Goal: Task Accomplishment & Management: Use online tool/utility

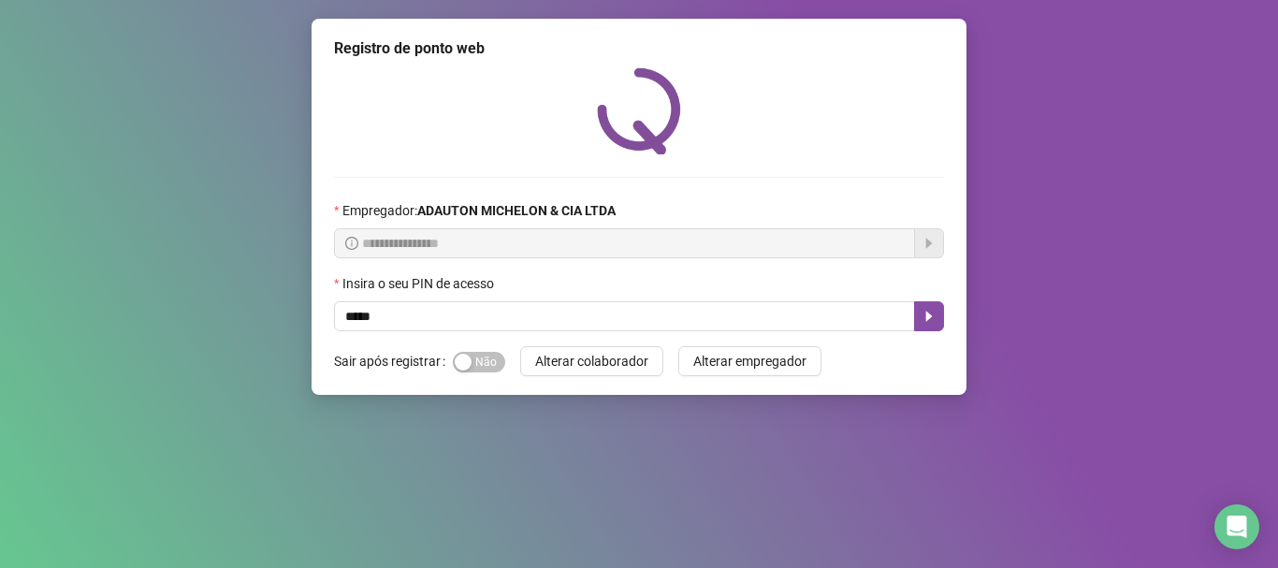
type input "*****"
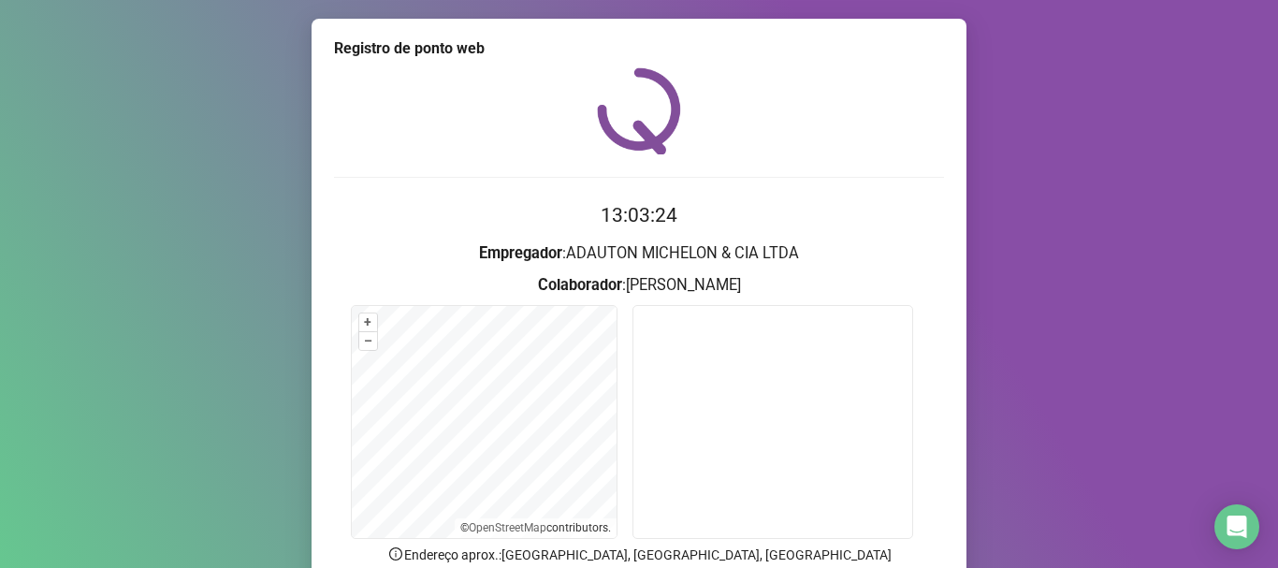
scroll to position [163, 0]
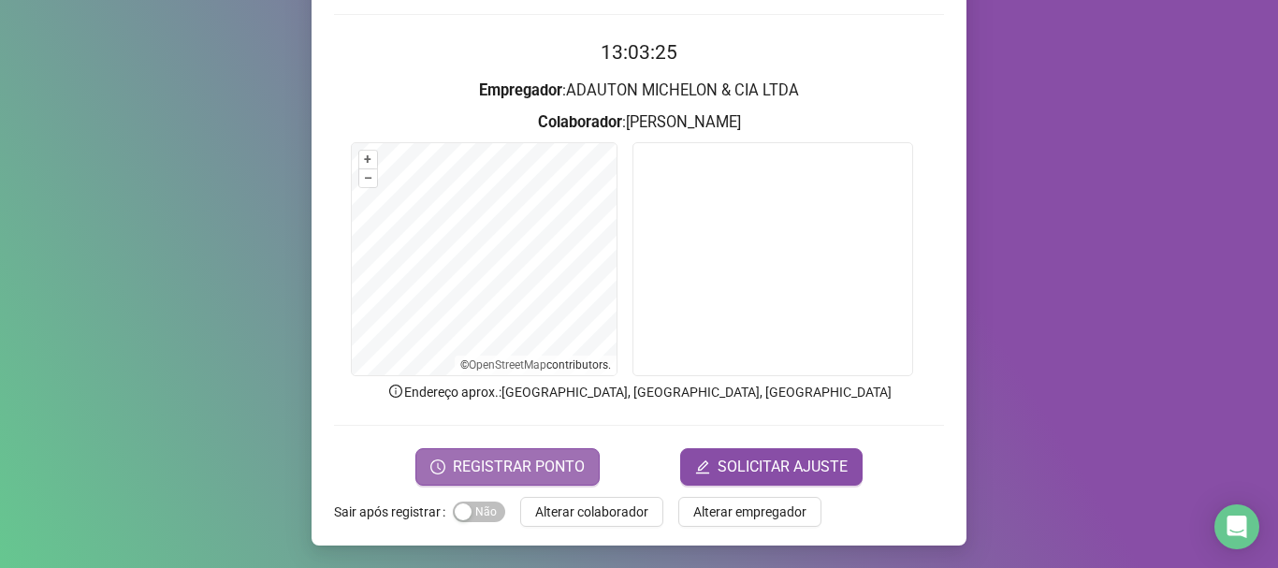
click at [557, 460] on span "REGISTRAR PONTO" at bounding box center [519, 467] width 132 height 22
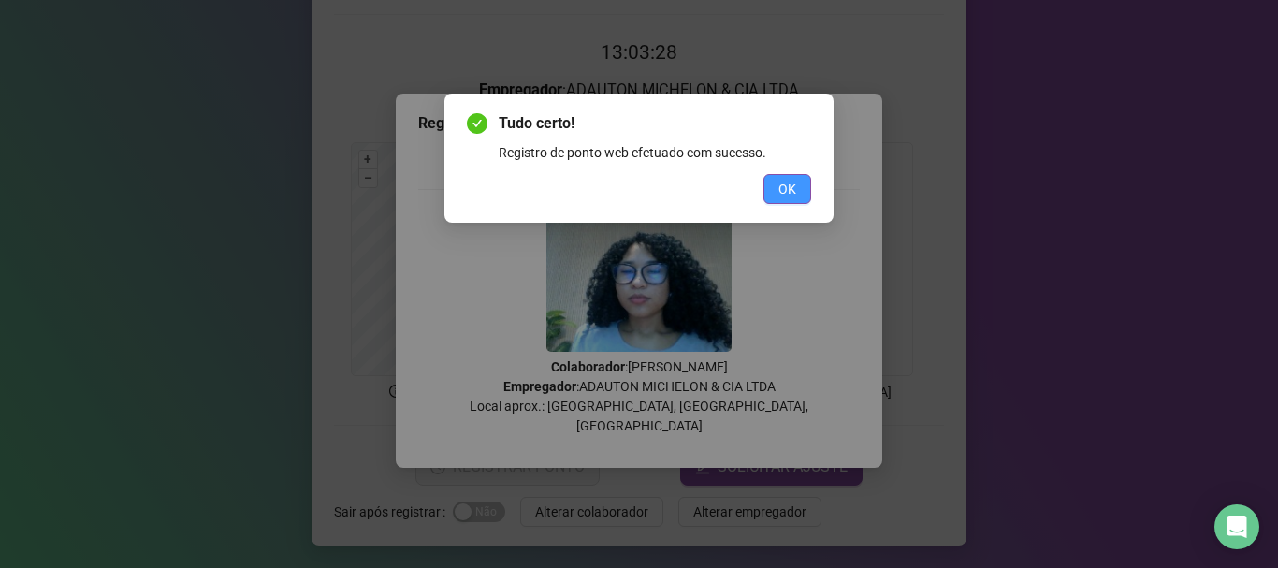
click at [795, 193] on span "OK" at bounding box center [788, 189] width 18 height 21
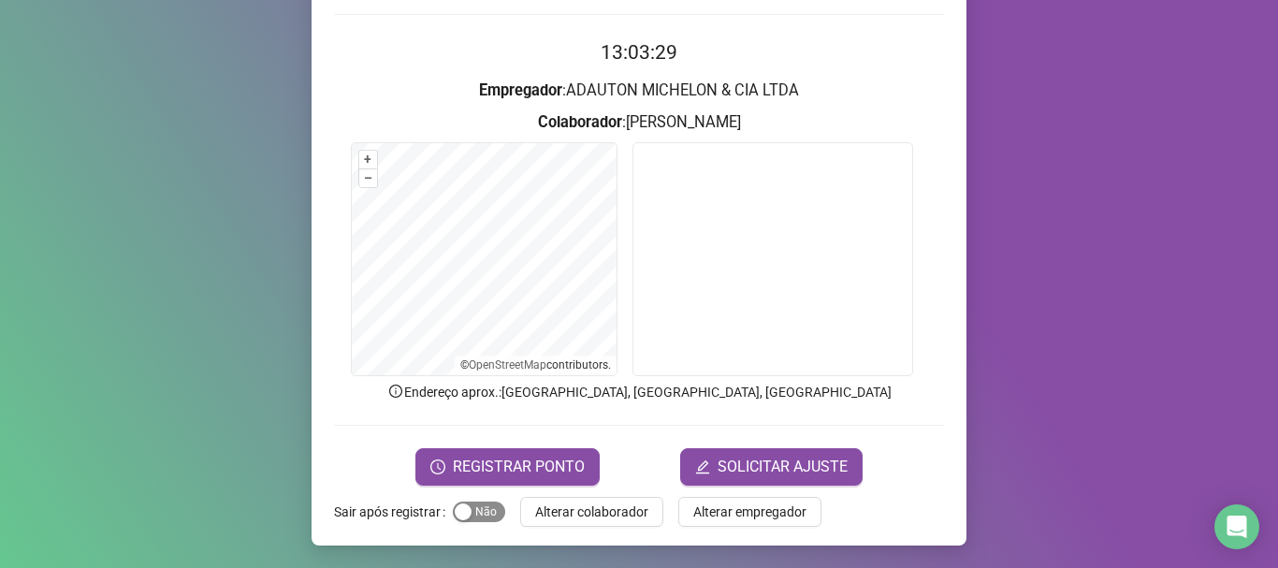
click at [475, 512] on span "Sim Não" at bounding box center [479, 512] width 52 height 21
click at [535, 517] on span "Alterar colaborador" at bounding box center [591, 512] width 113 height 21
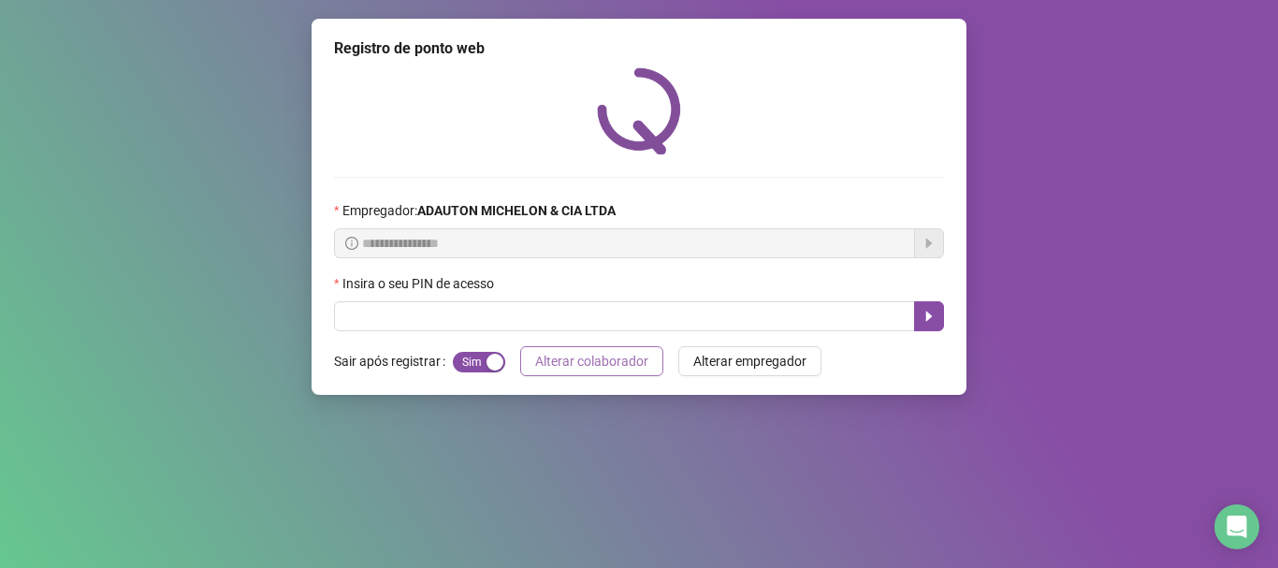
scroll to position [0, 0]
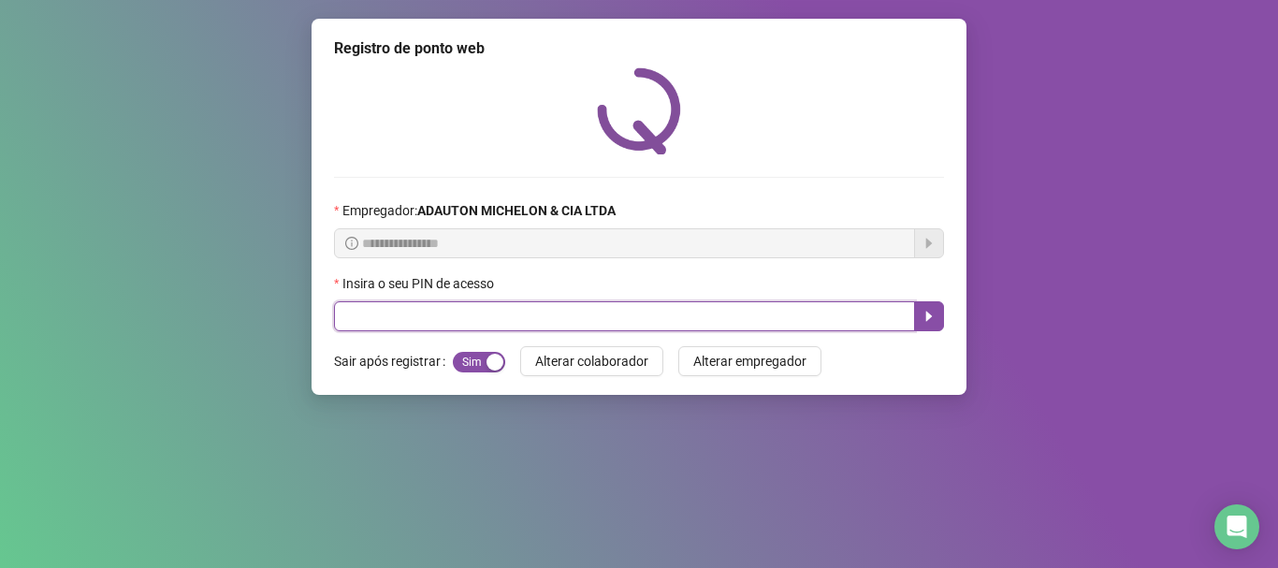
click at [389, 308] on input "text" at bounding box center [624, 316] width 581 height 30
type input "*****"
click at [926, 321] on icon "caret-right" at bounding box center [929, 317] width 7 height 10
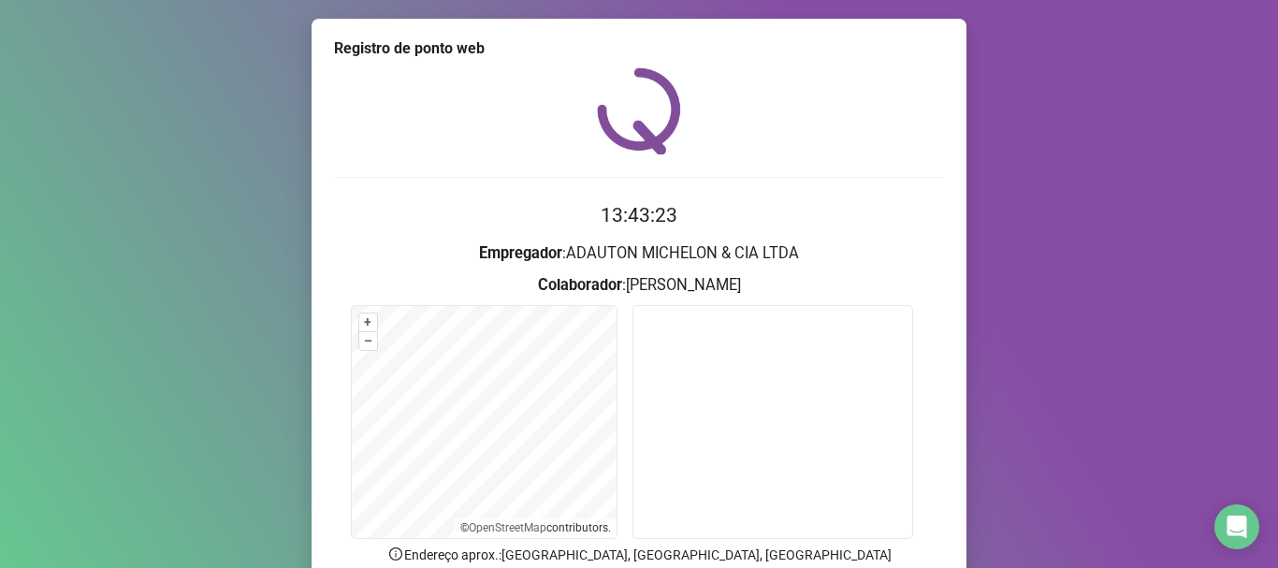
scroll to position [163, 0]
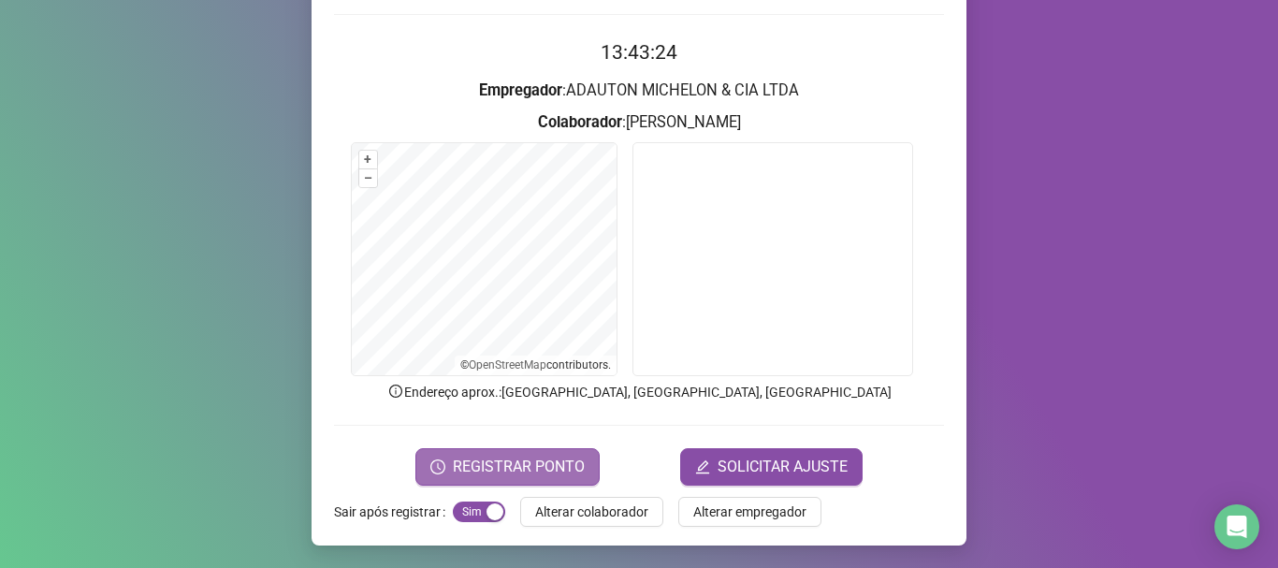
click at [517, 482] on button "REGISTRAR PONTO" at bounding box center [508, 466] width 184 height 37
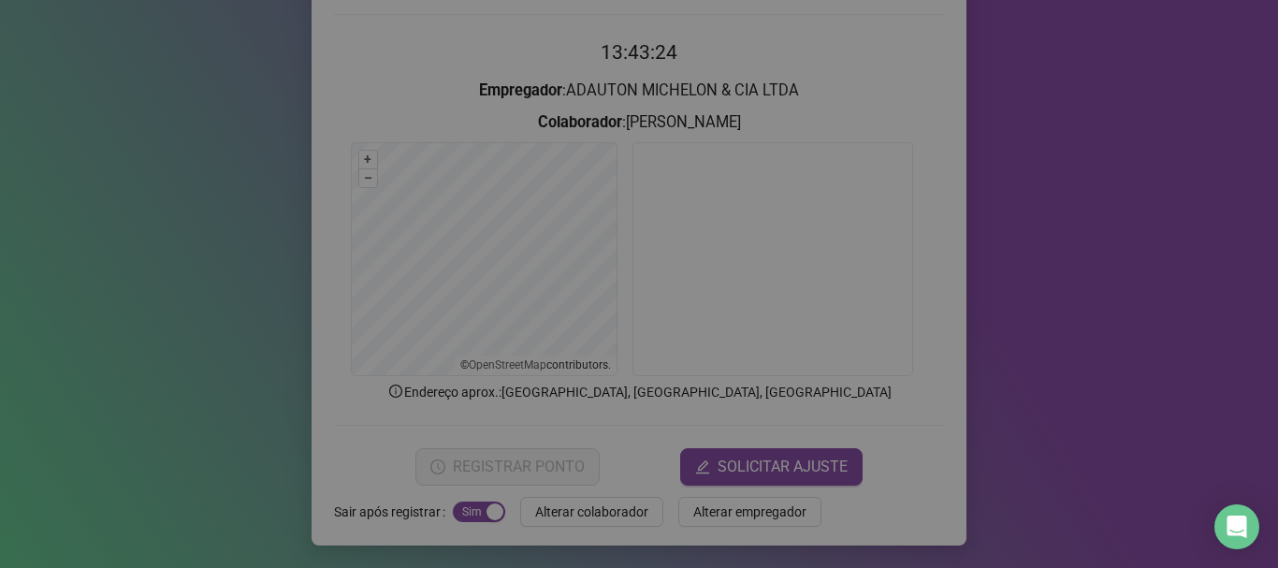
click at [517, 482] on div "Registro de ponto web Registrando ponto web, aguarde... Colaborador : [PERSON_N…" at bounding box center [639, 284] width 1278 height 568
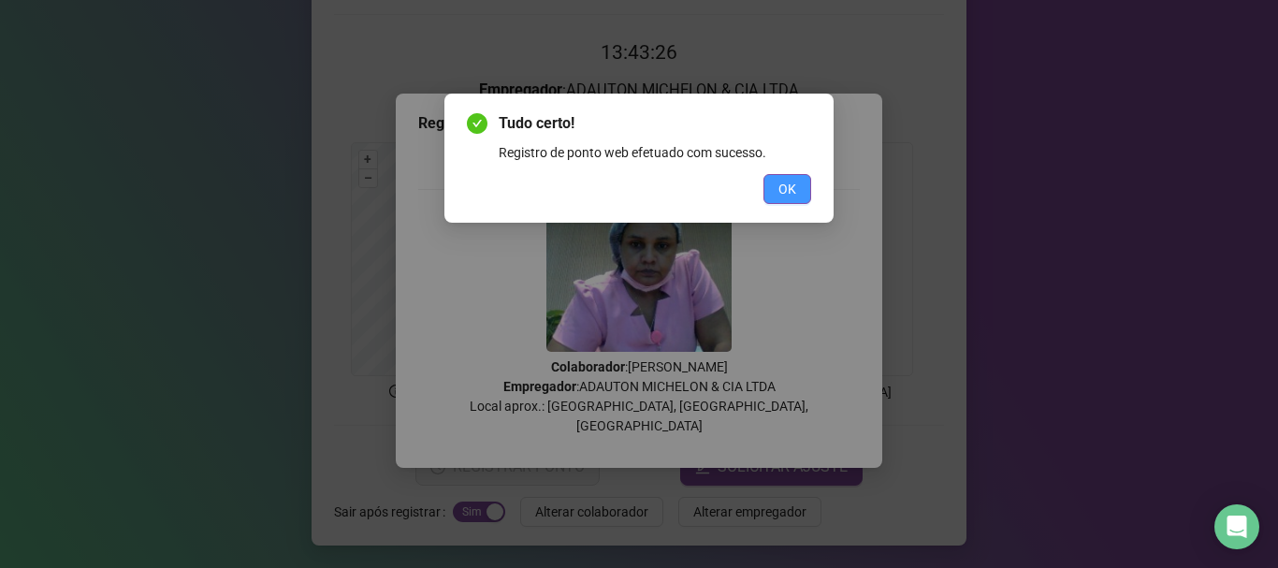
click at [801, 186] on button "OK" at bounding box center [788, 189] width 48 height 30
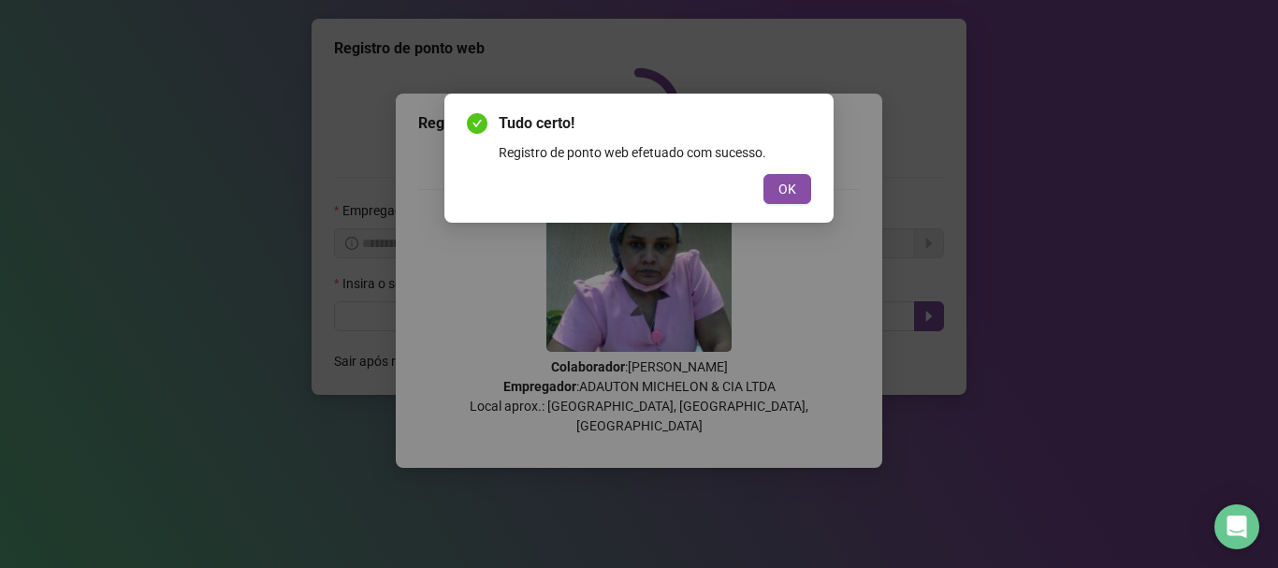
scroll to position [0, 0]
